Goal: Information Seeking & Learning: Check status

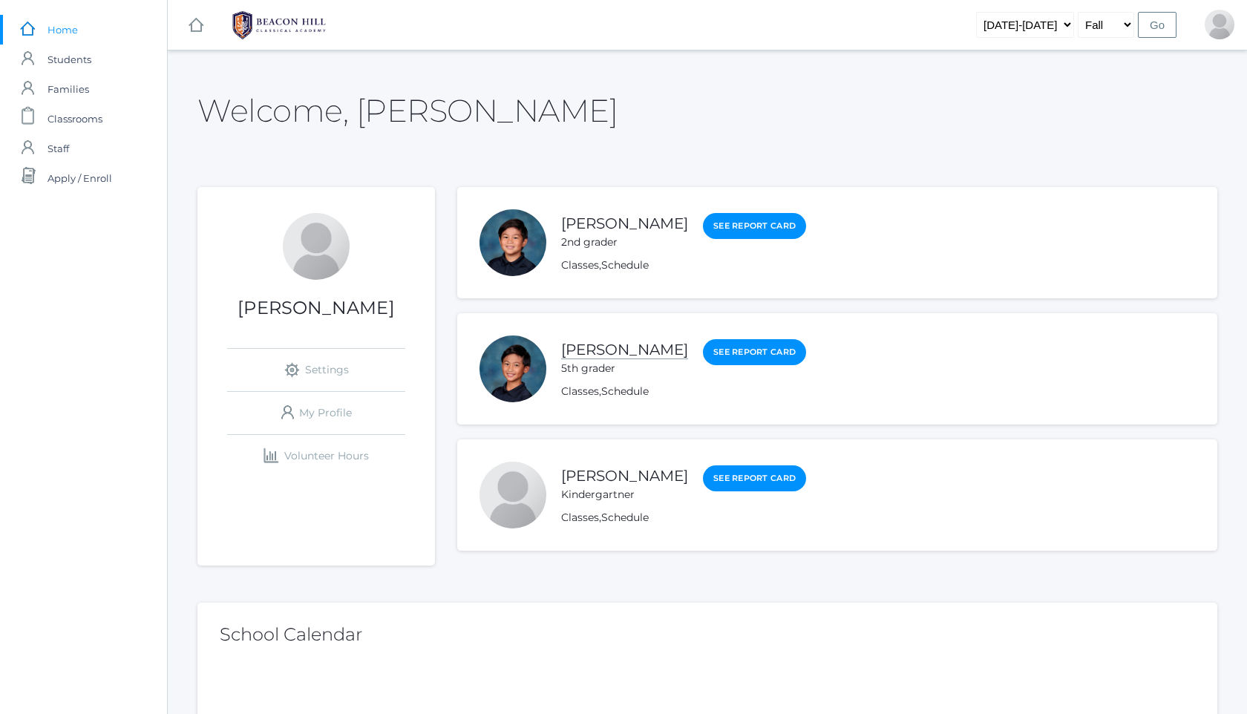
click at [597, 346] on link "[PERSON_NAME]" at bounding box center [624, 350] width 127 height 19
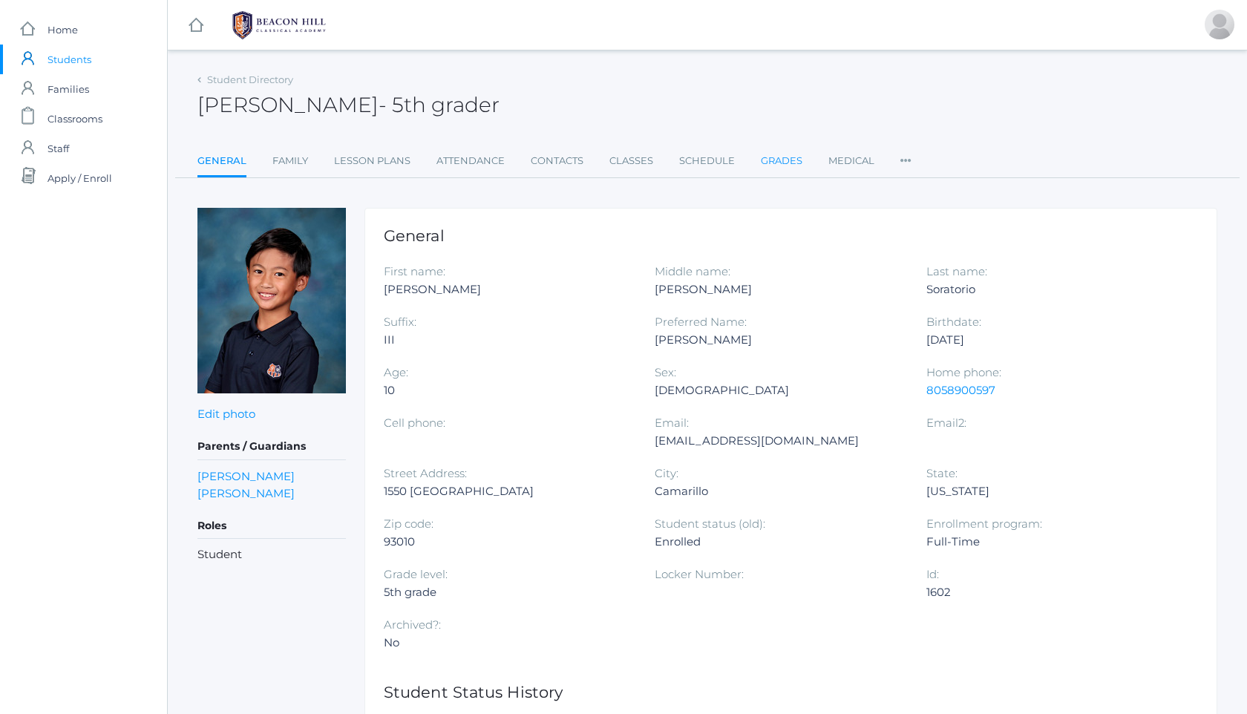
click at [778, 166] on link "Grades" at bounding box center [782, 161] width 42 height 30
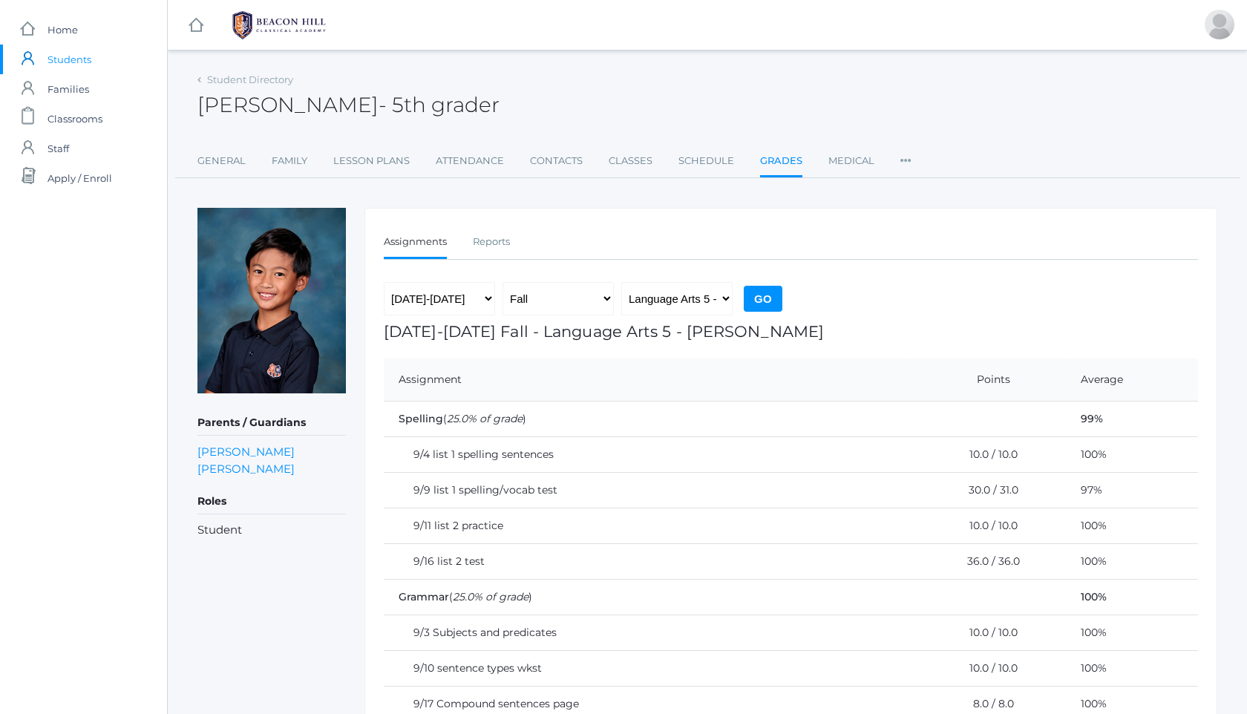
click at [269, 30] on img at bounding box center [278, 25] width 111 height 37
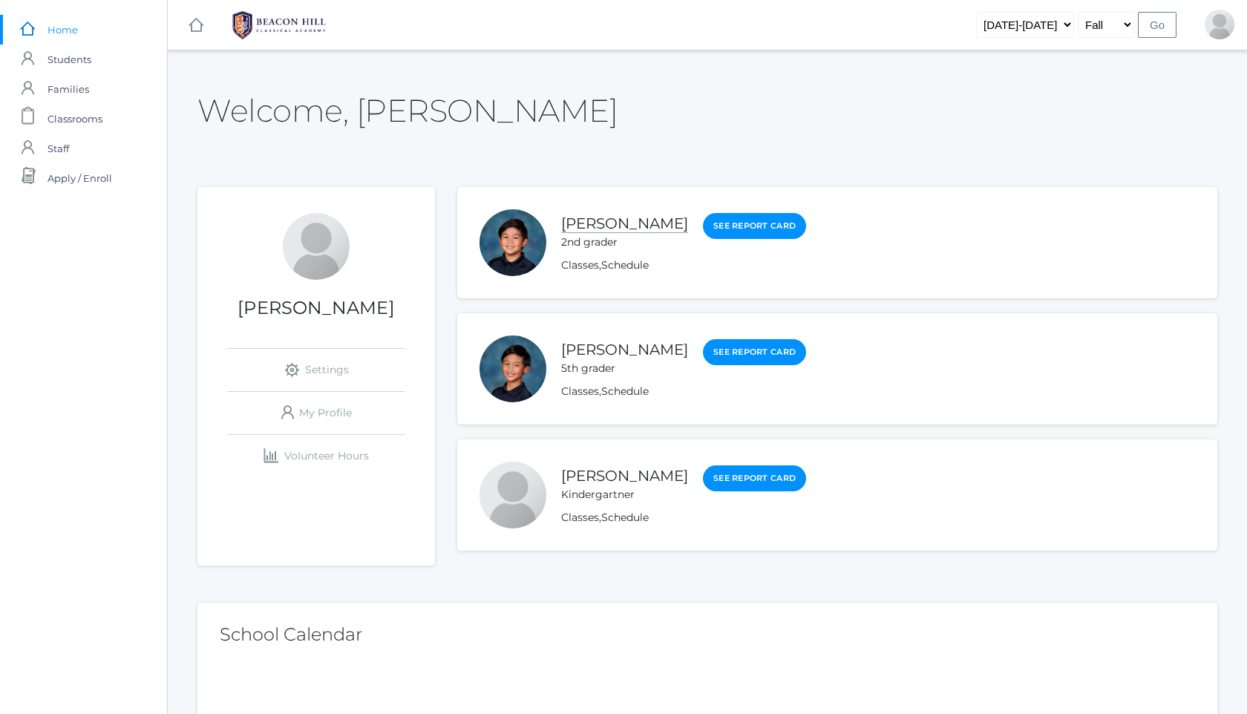
click at [614, 225] on link "[PERSON_NAME]" at bounding box center [624, 224] width 127 height 19
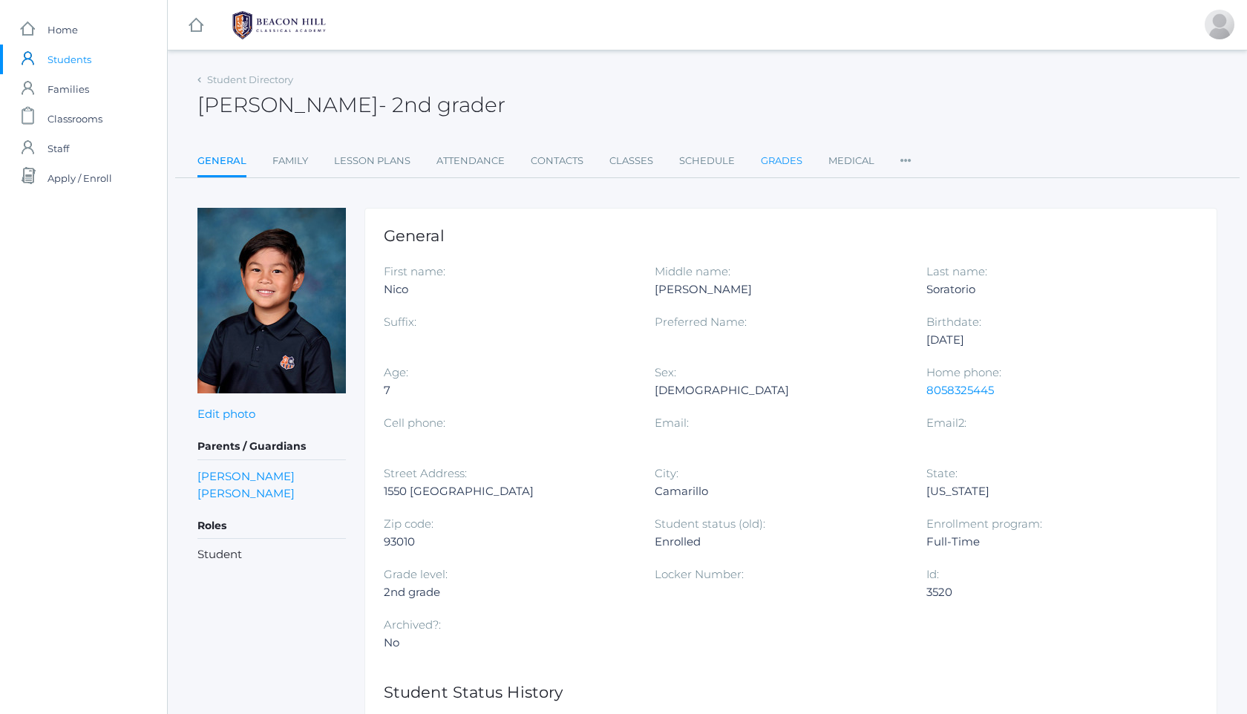
click at [774, 162] on link "Grades" at bounding box center [782, 161] width 42 height 30
click at [274, 22] on img at bounding box center [278, 25] width 111 height 37
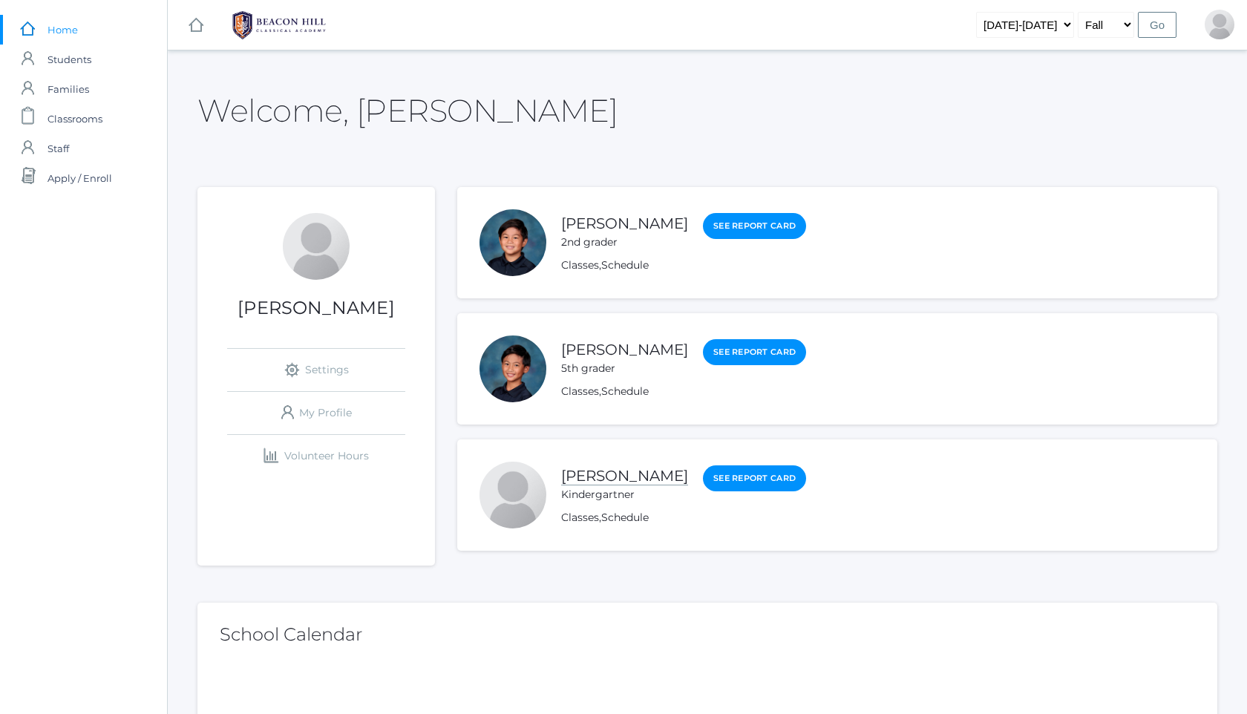
click at [623, 473] on link "[PERSON_NAME]" at bounding box center [624, 476] width 127 height 19
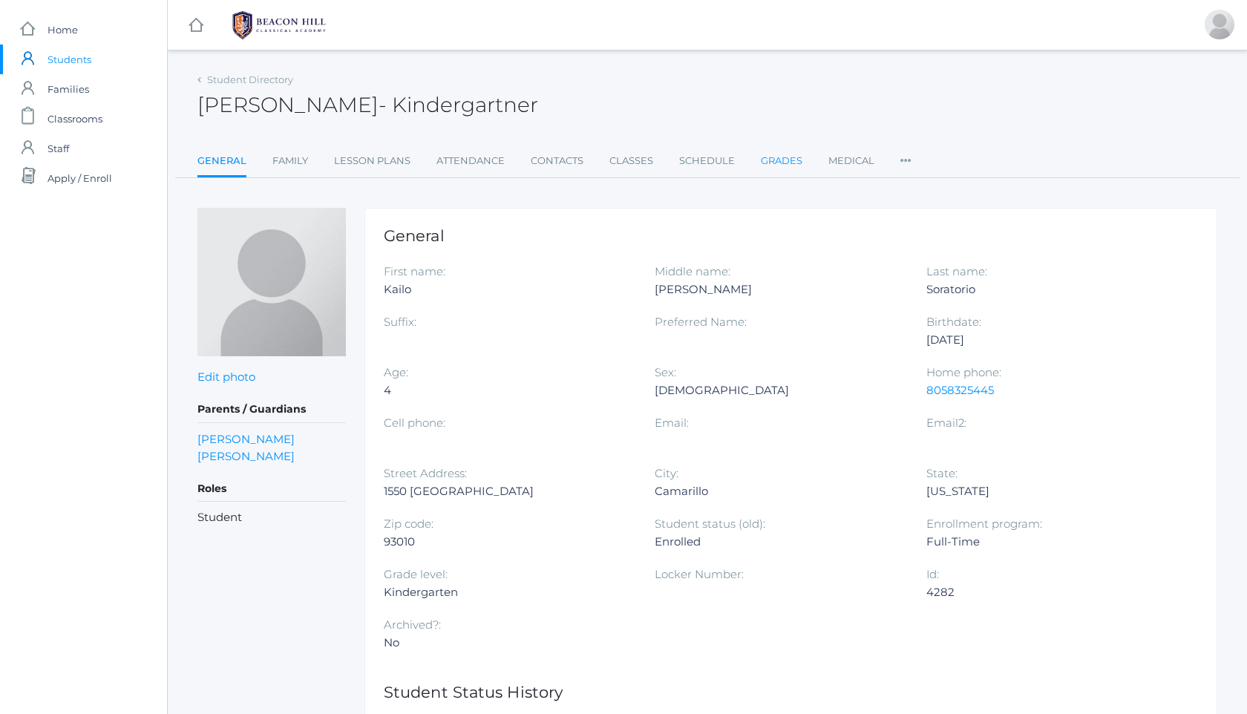
click at [784, 166] on link "Grades" at bounding box center [782, 161] width 42 height 30
